Goal: Navigation & Orientation: Go to known website

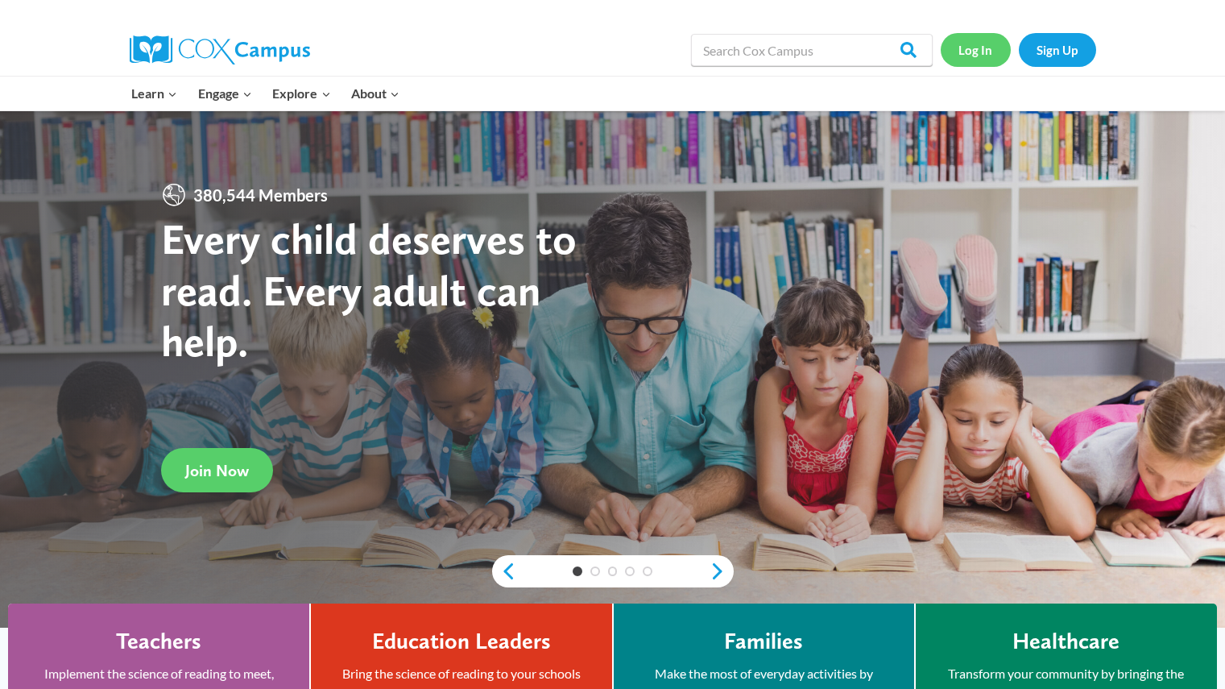
click at [978, 53] on link "Log In" at bounding box center [976, 49] width 70 height 33
click at [974, 45] on link "Log In" at bounding box center [976, 49] width 70 height 33
